Goal: Information Seeking & Learning: Find contact information

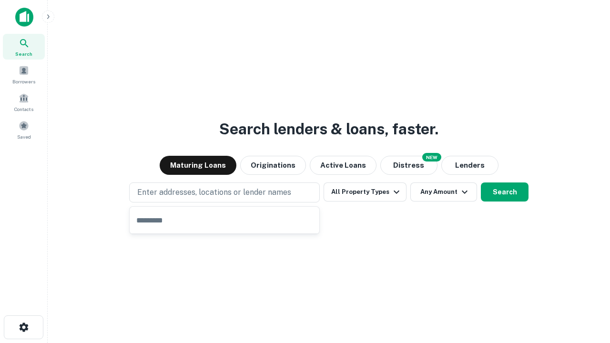
type input "**********"
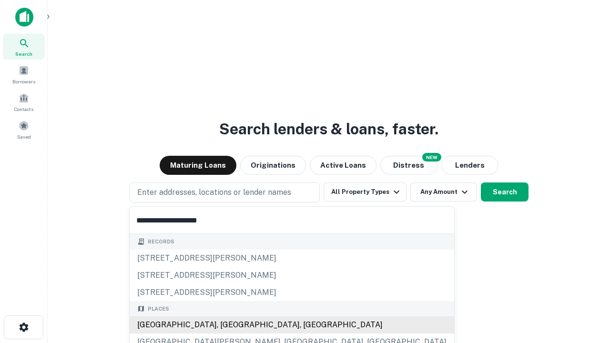
click at [228, 325] on div "[GEOGRAPHIC_DATA], [GEOGRAPHIC_DATA], [GEOGRAPHIC_DATA]" at bounding box center [292, 324] width 325 height 17
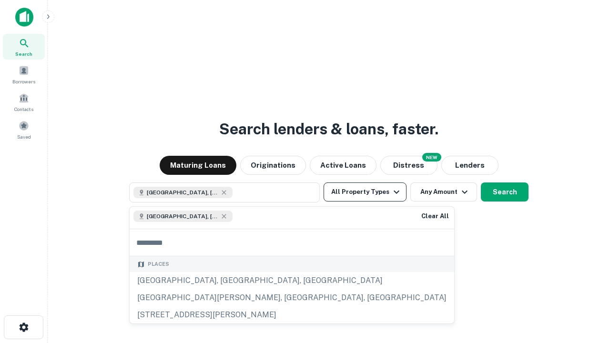
click at [365, 192] on button "All Property Types" at bounding box center [365, 192] width 83 height 19
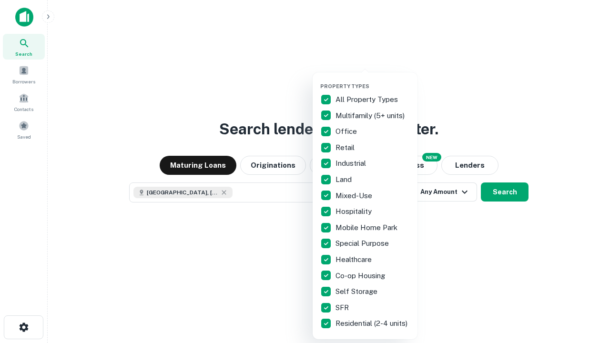
click at [373, 80] on button "button" at bounding box center [372, 80] width 105 height 0
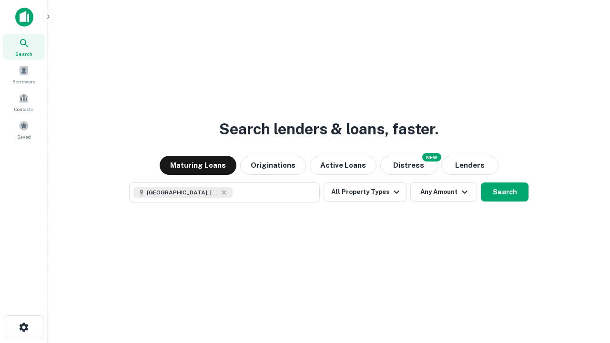
scroll to position [15, 0]
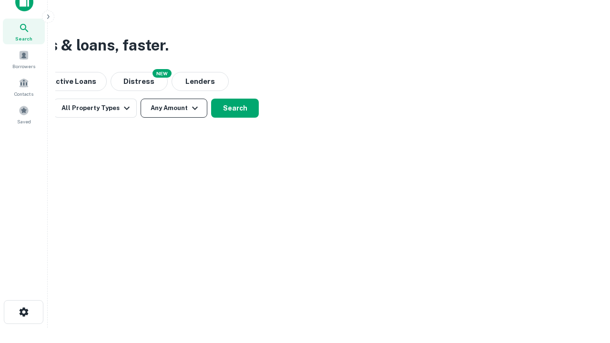
click at [174, 108] on button "Any Amount" at bounding box center [174, 108] width 67 height 19
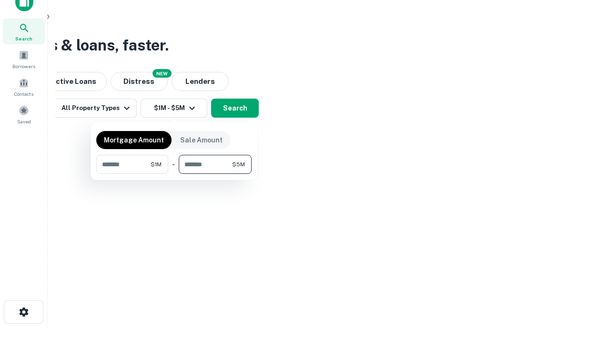
type input "*******"
click at [174, 174] on button "button" at bounding box center [173, 174] width 155 height 0
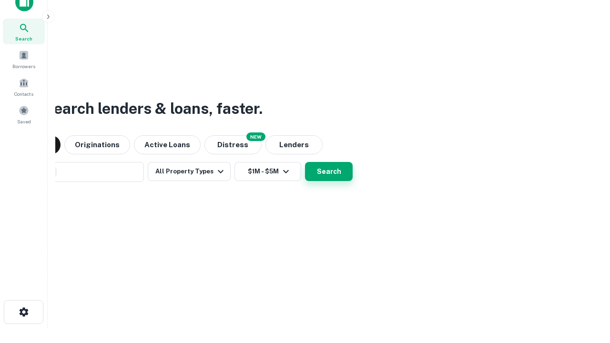
click at [305, 162] on button "Search" at bounding box center [329, 171] width 48 height 19
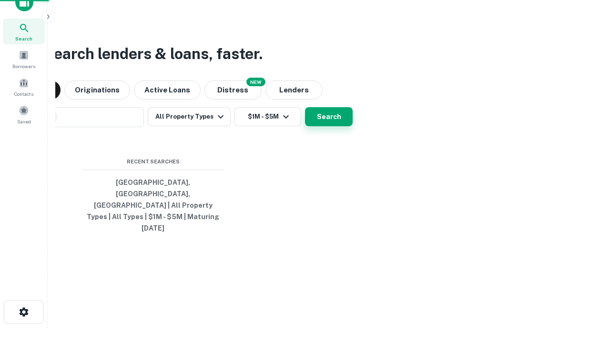
scroll to position [25, 270]
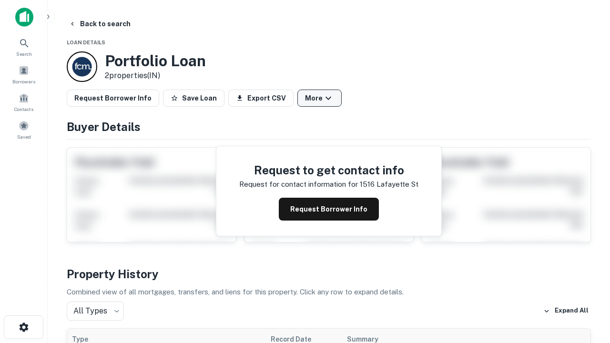
click at [319, 98] on button "More" at bounding box center [319, 98] width 44 height 17
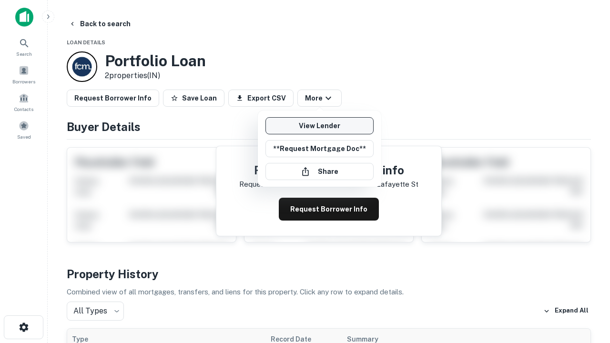
click at [319, 126] on link "View Lender" at bounding box center [319, 125] width 108 height 17
